Goal: Book appointment/travel/reservation

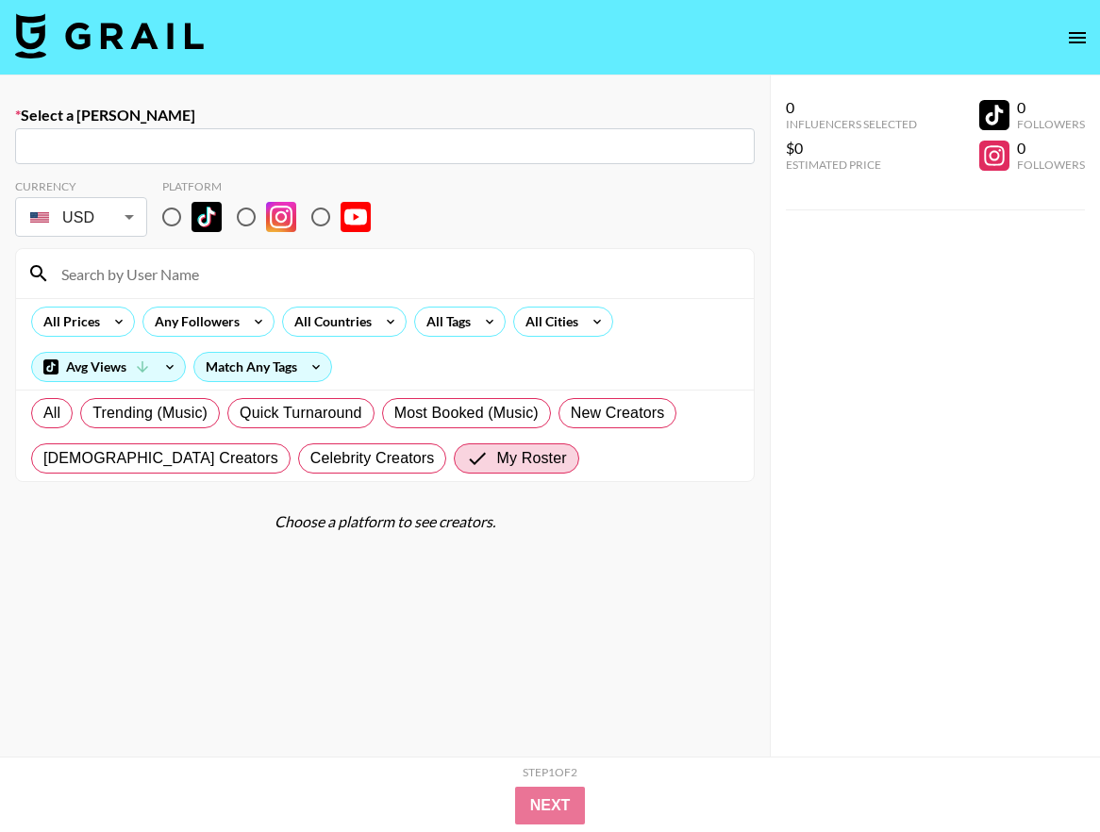
click at [241, 141] on input "text" at bounding box center [384, 147] width 717 height 22
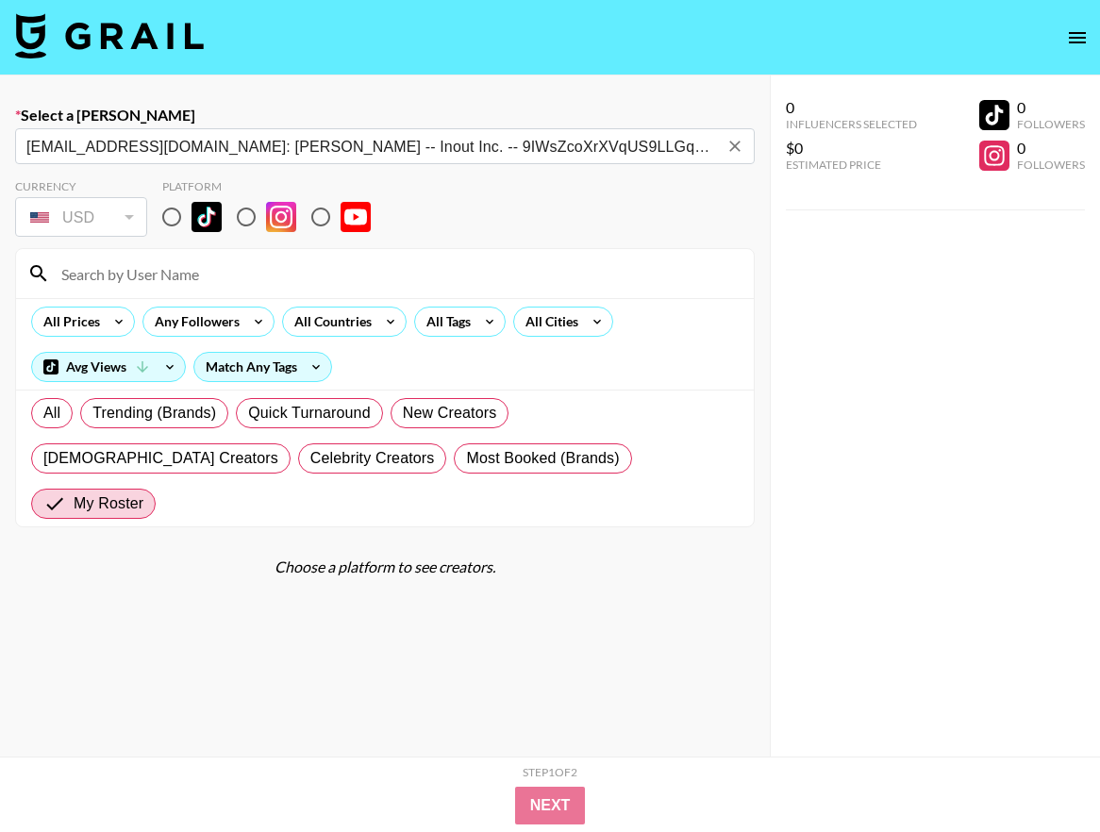
type input "swkang@inouthnb.co.kr: Shinwon Kang -- Inout Inc. -- 9IWsZcoXrXVqUS9LLGqpexEkHo…"
click at [109, 52] on img at bounding box center [109, 35] width 189 height 45
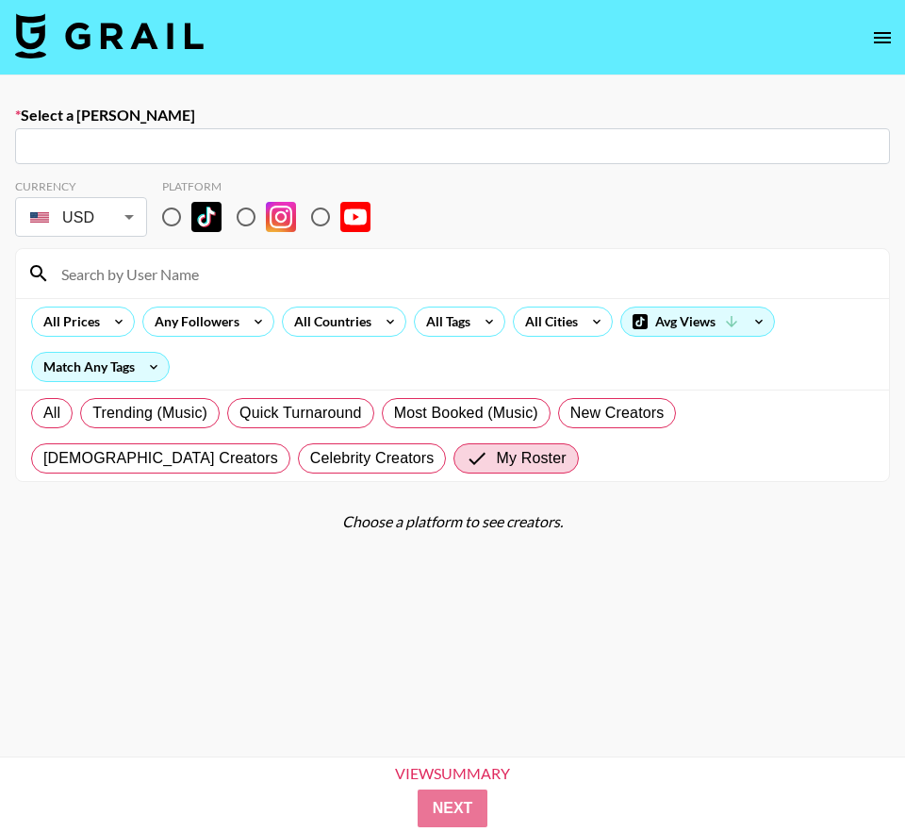
click at [103, 35] on img at bounding box center [109, 35] width 189 height 45
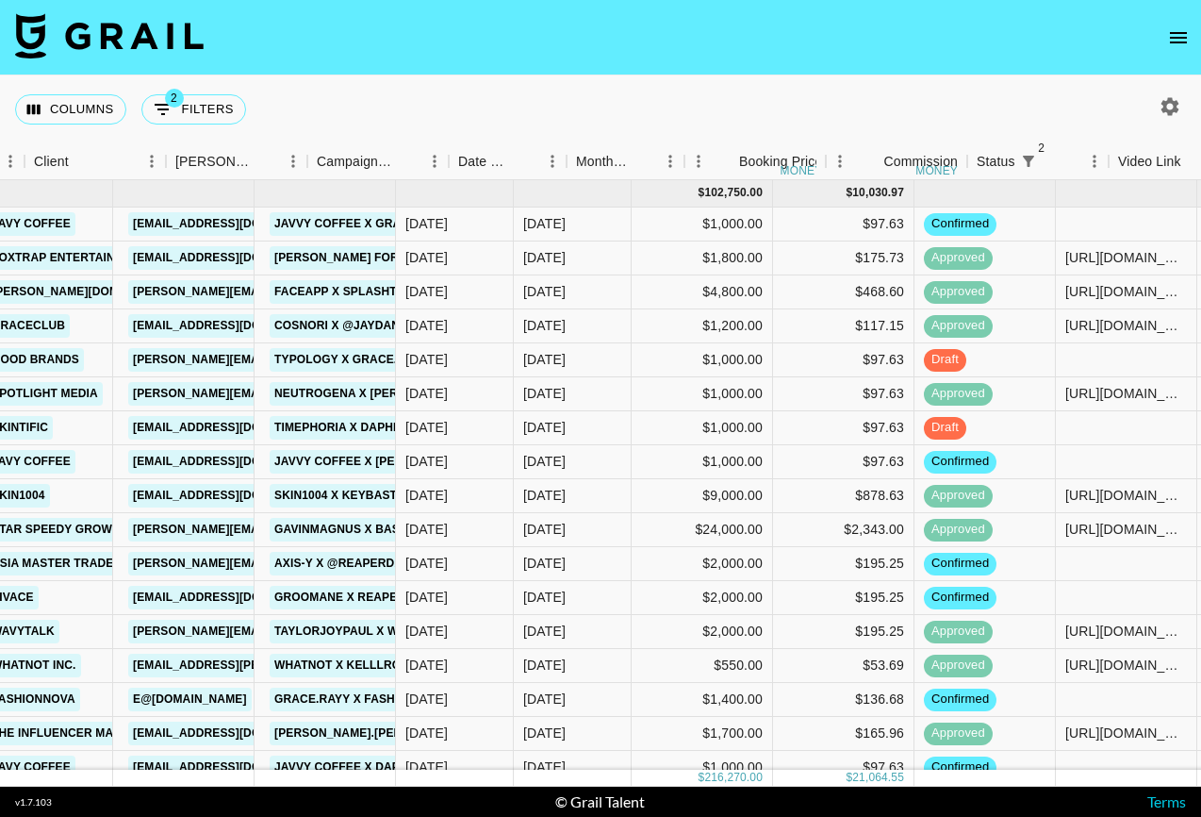
scroll to position [0, 678]
